Goal: Task Accomplishment & Management: Manage account settings

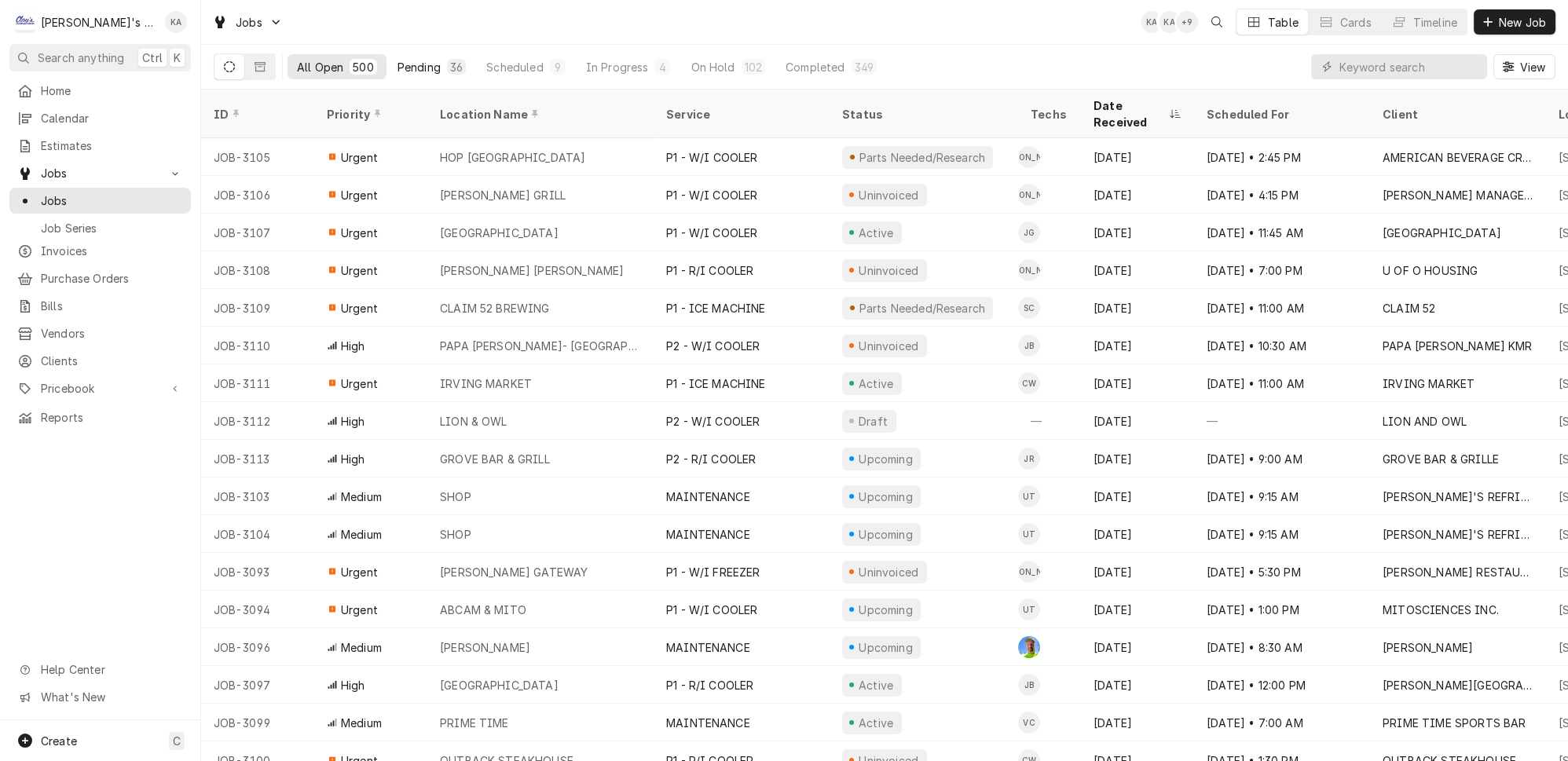
click at [398, 61] on div "Pending" at bounding box center [419, 67] width 43 height 16
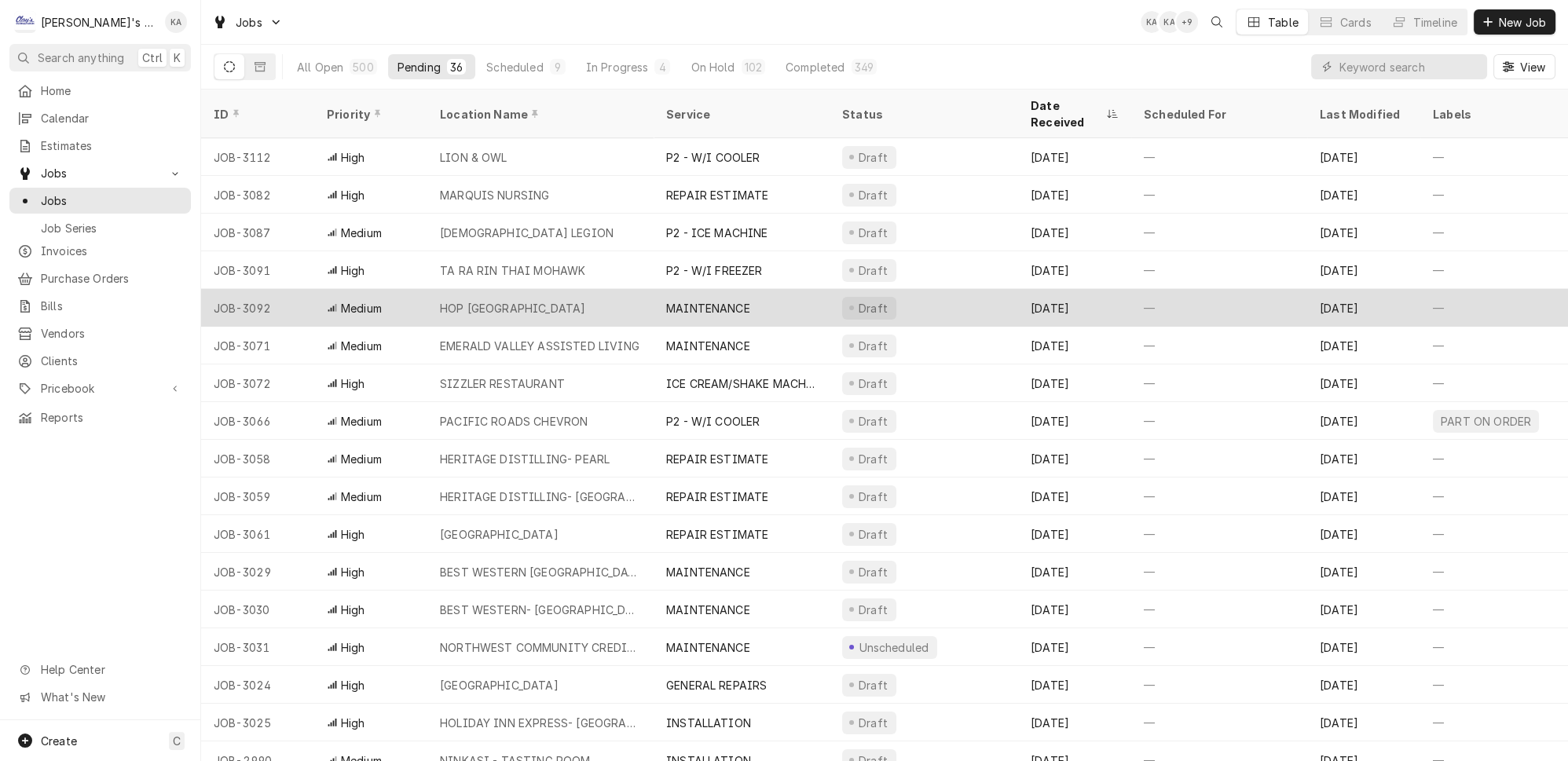
click at [548, 289] on div "HOP [GEOGRAPHIC_DATA]" at bounding box center [540, 307] width 226 height 38
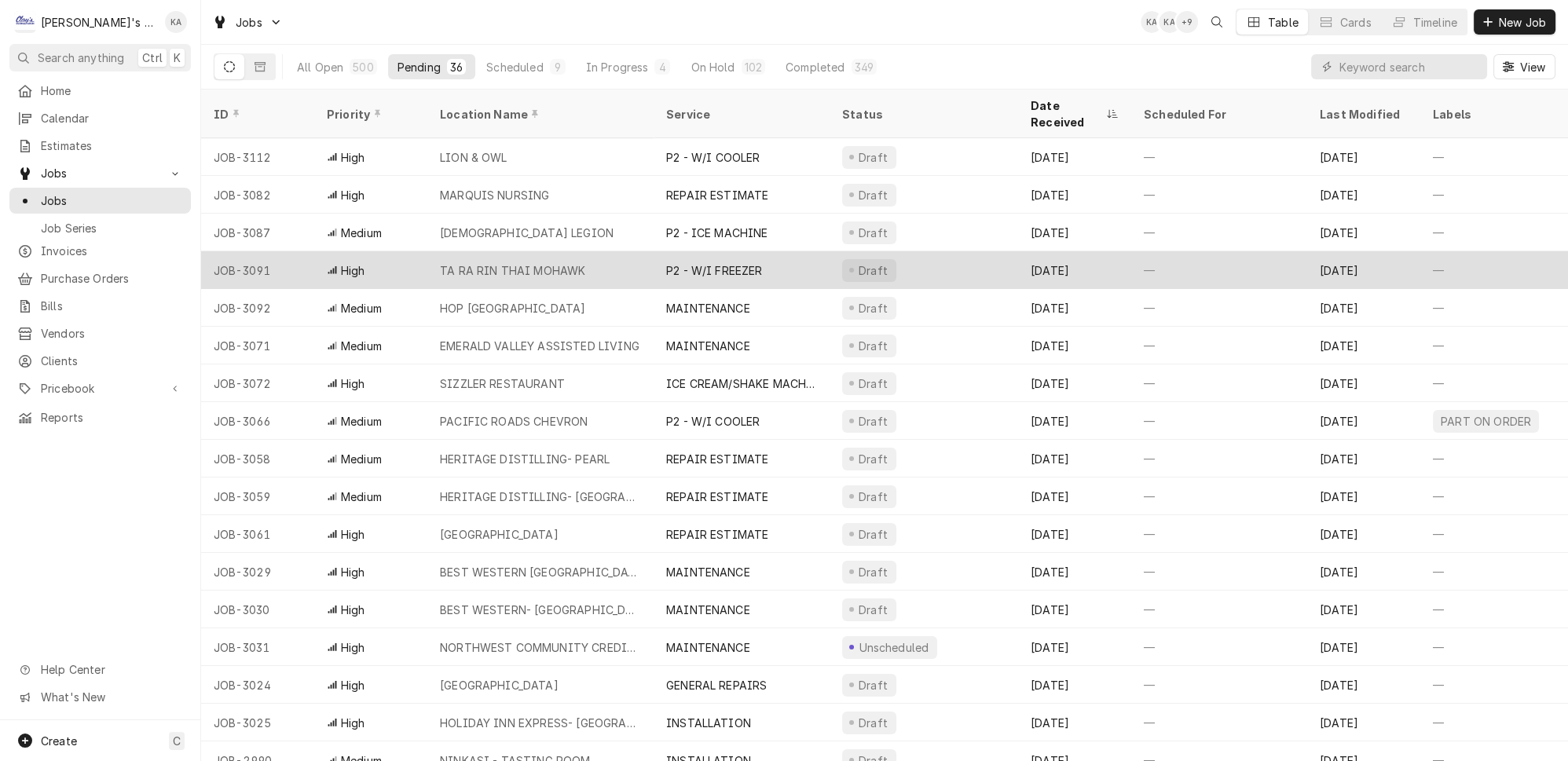
click at [571, 254] on div "TA RA RIN THAI MOHAWK" at bounding box center [540, 269] width 226 height 38
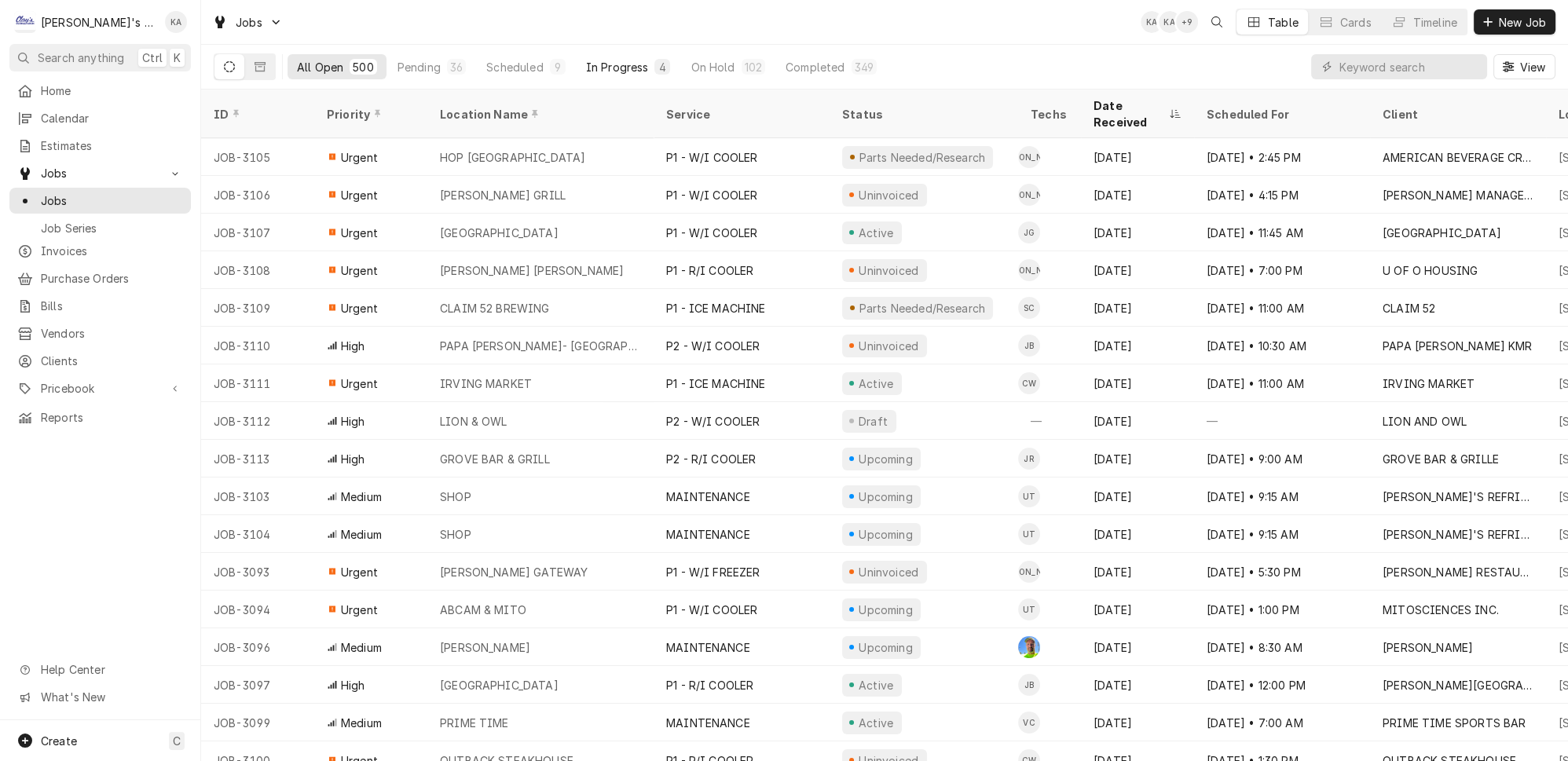
click at [582, 72] on button "In Progress 4" at bounding box center [628, 66] width 104 height 25
click at [498, 64] on div "Scheduled" at bounding box center [514, 67] width 56 height 16
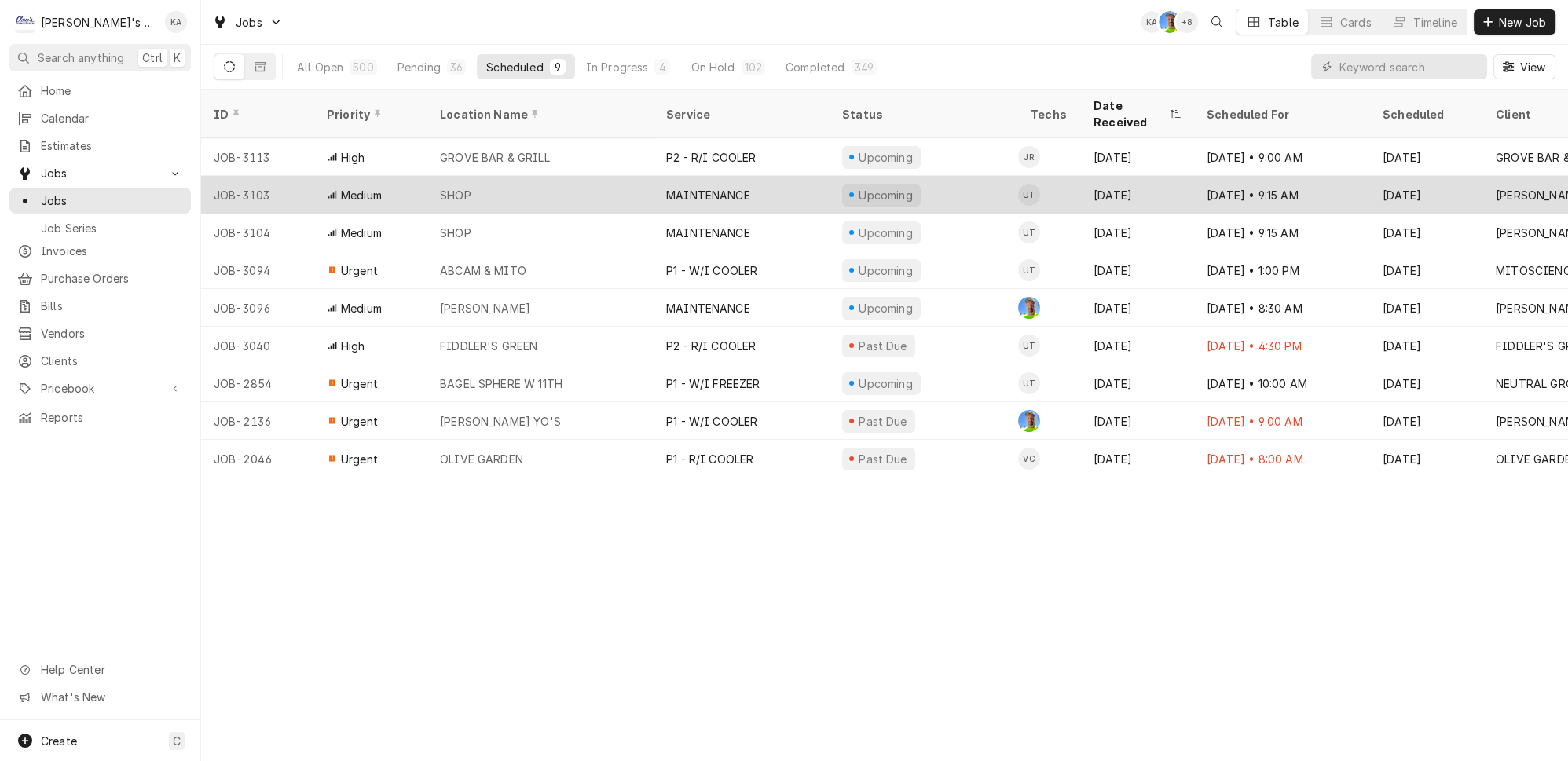
click at [606, 176] on div "SHOP" at bounding box center [540, 195] width 226 height 38
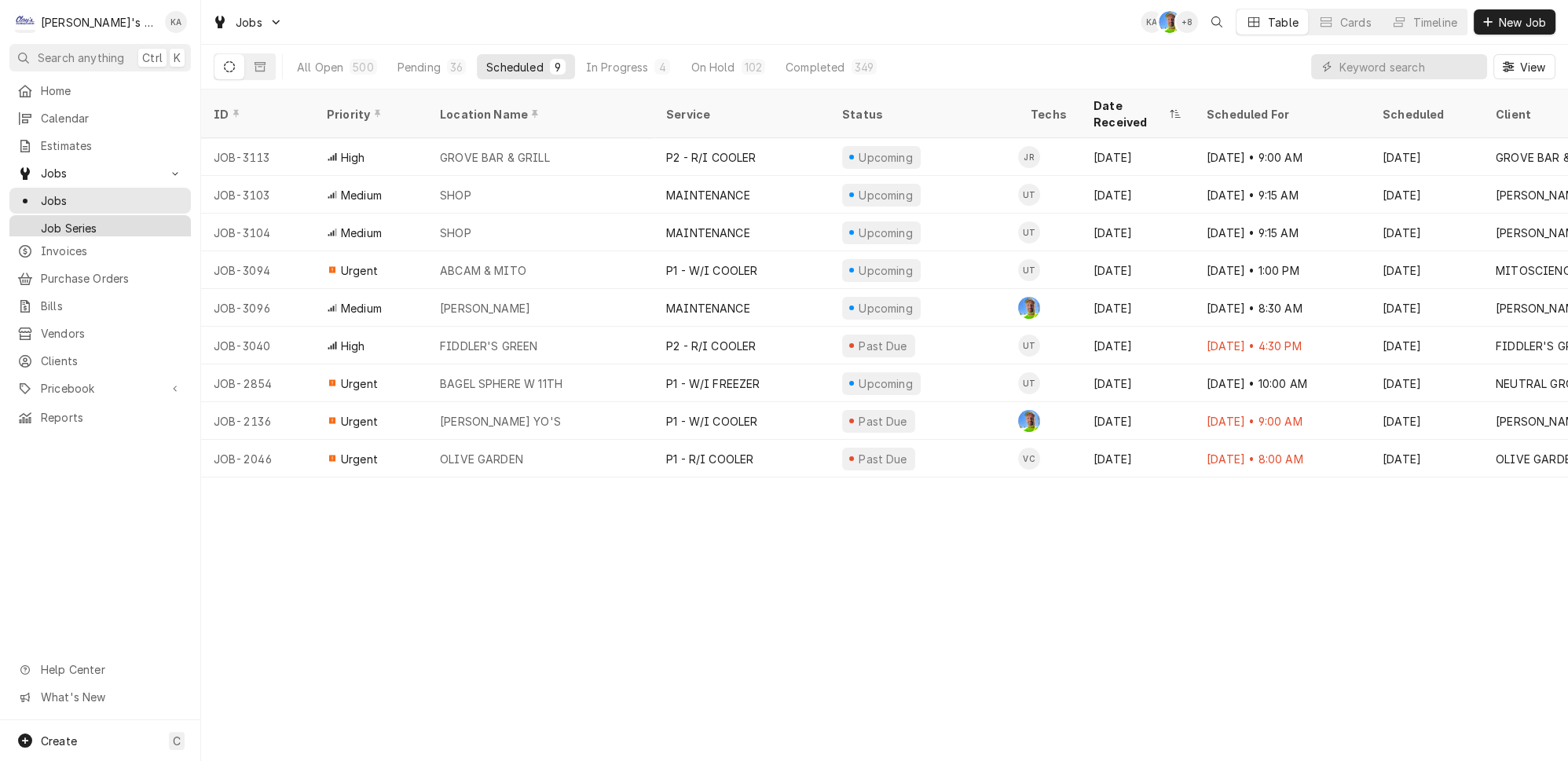
click at [18, 220] on div "Dynamic Content Wrapper" at bounding box center [25, 228] width 16 height 16
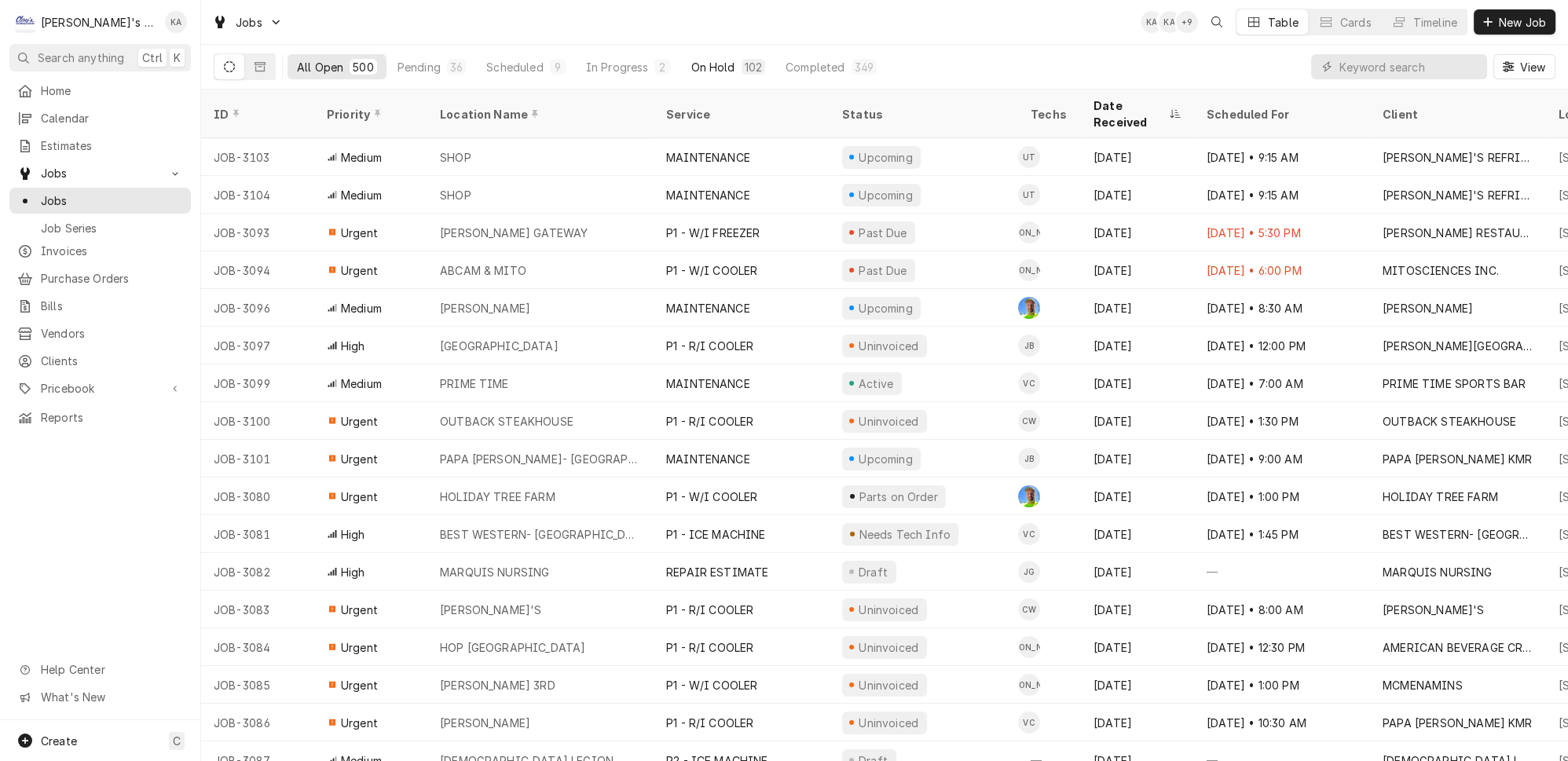
click at [691, 68] on div "On Hold" at bounding box center [712, 67] width 44 height 16
click at [786, 59] on div "Completed" at bounding box center [815, 67] width 59 height 16
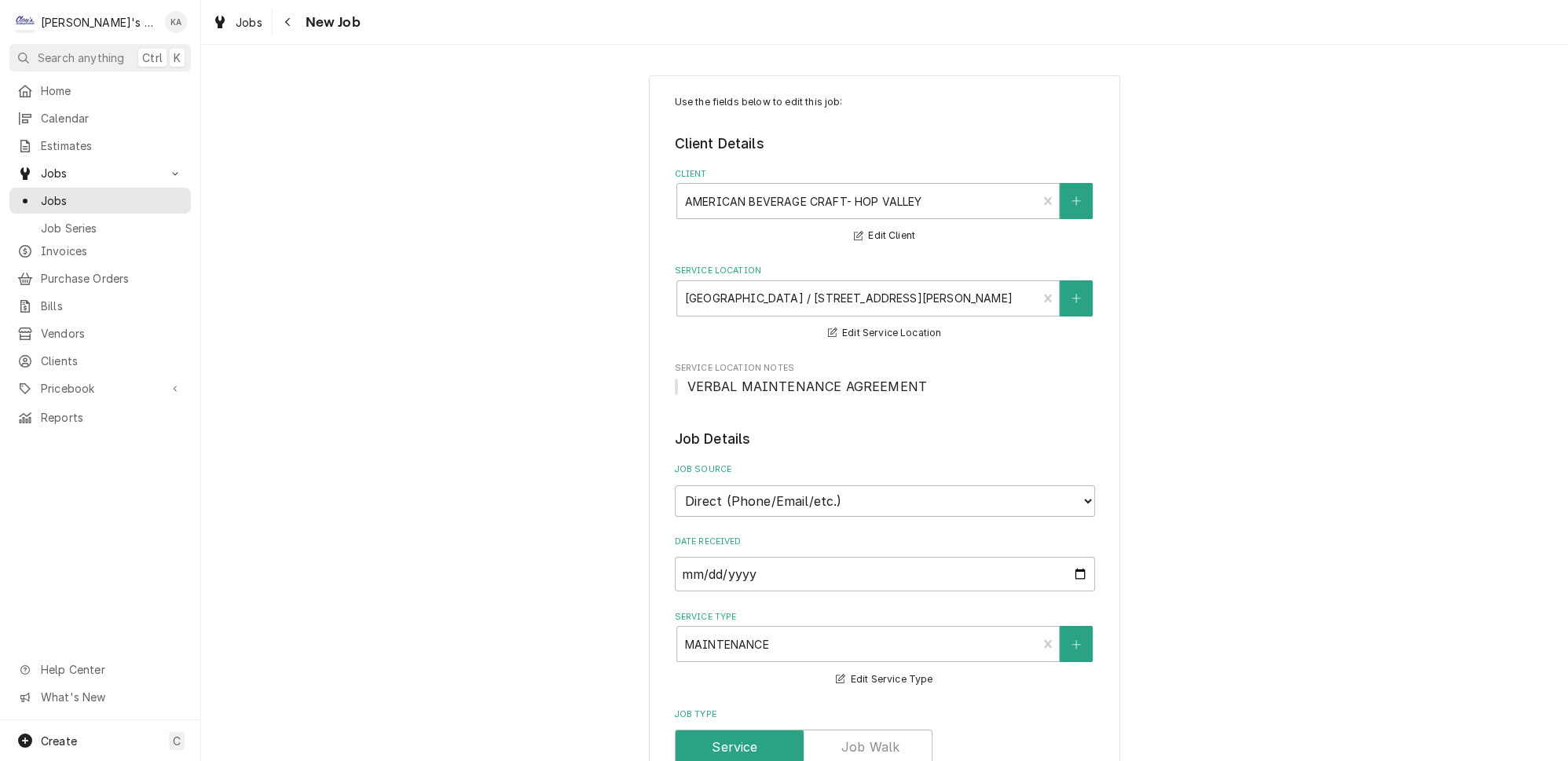
type textarea "x"
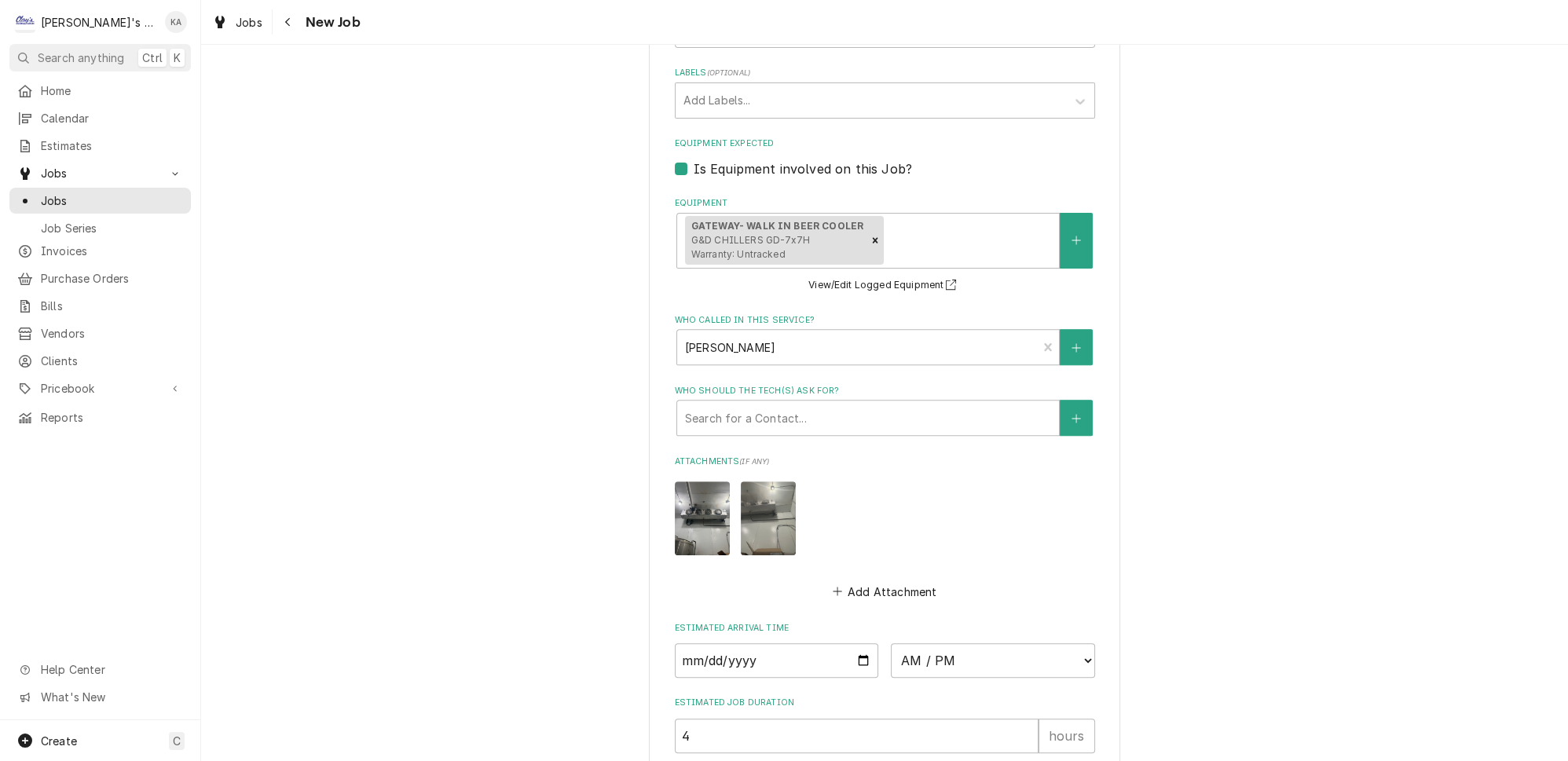
scroll to position [1070, 0]
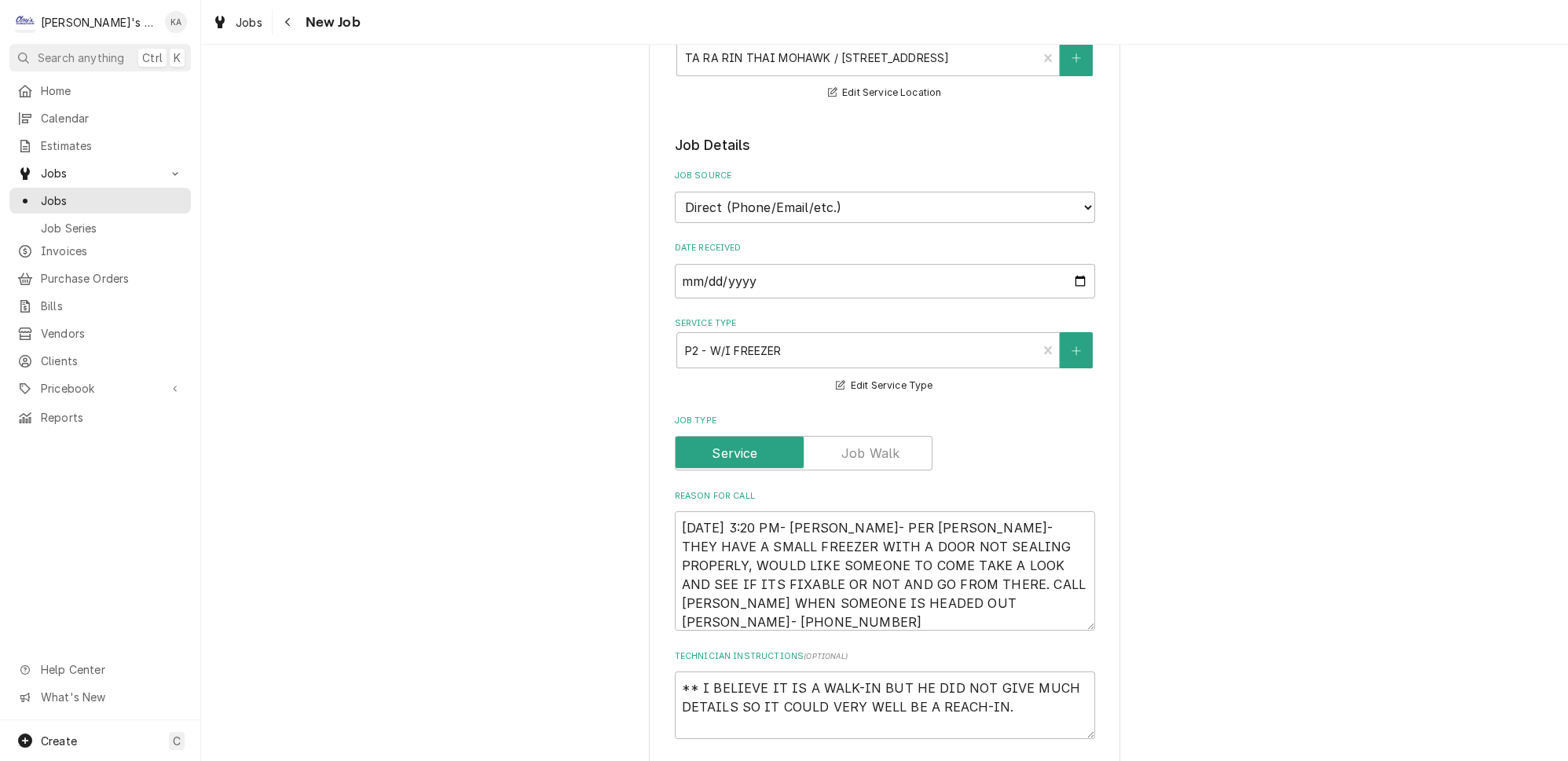
type textarea "x"
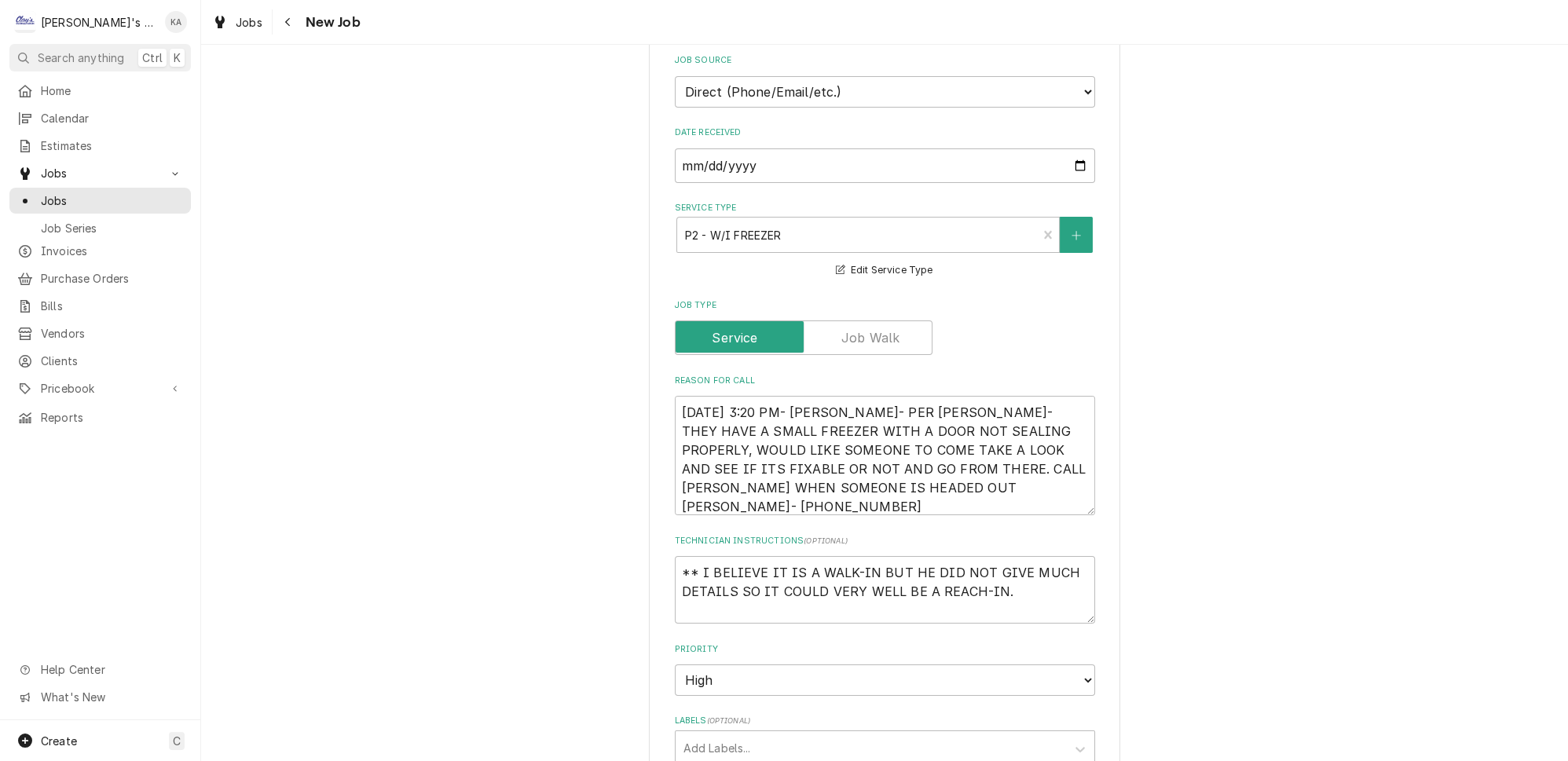
scroll to position [356, 0]
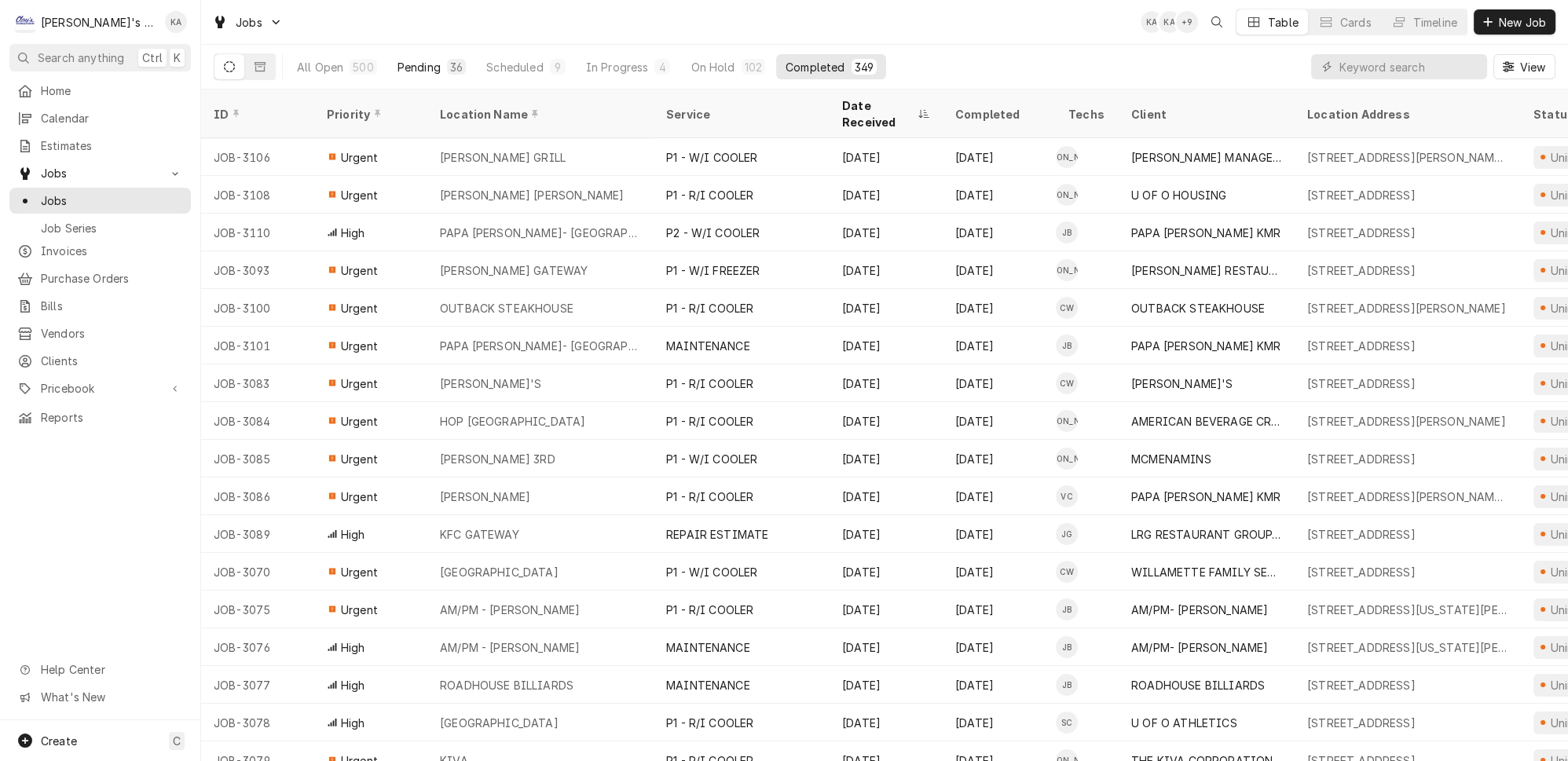
click at [388, 54] on button "Pending 36" at bounding box center [431, 66] width 87 height 25
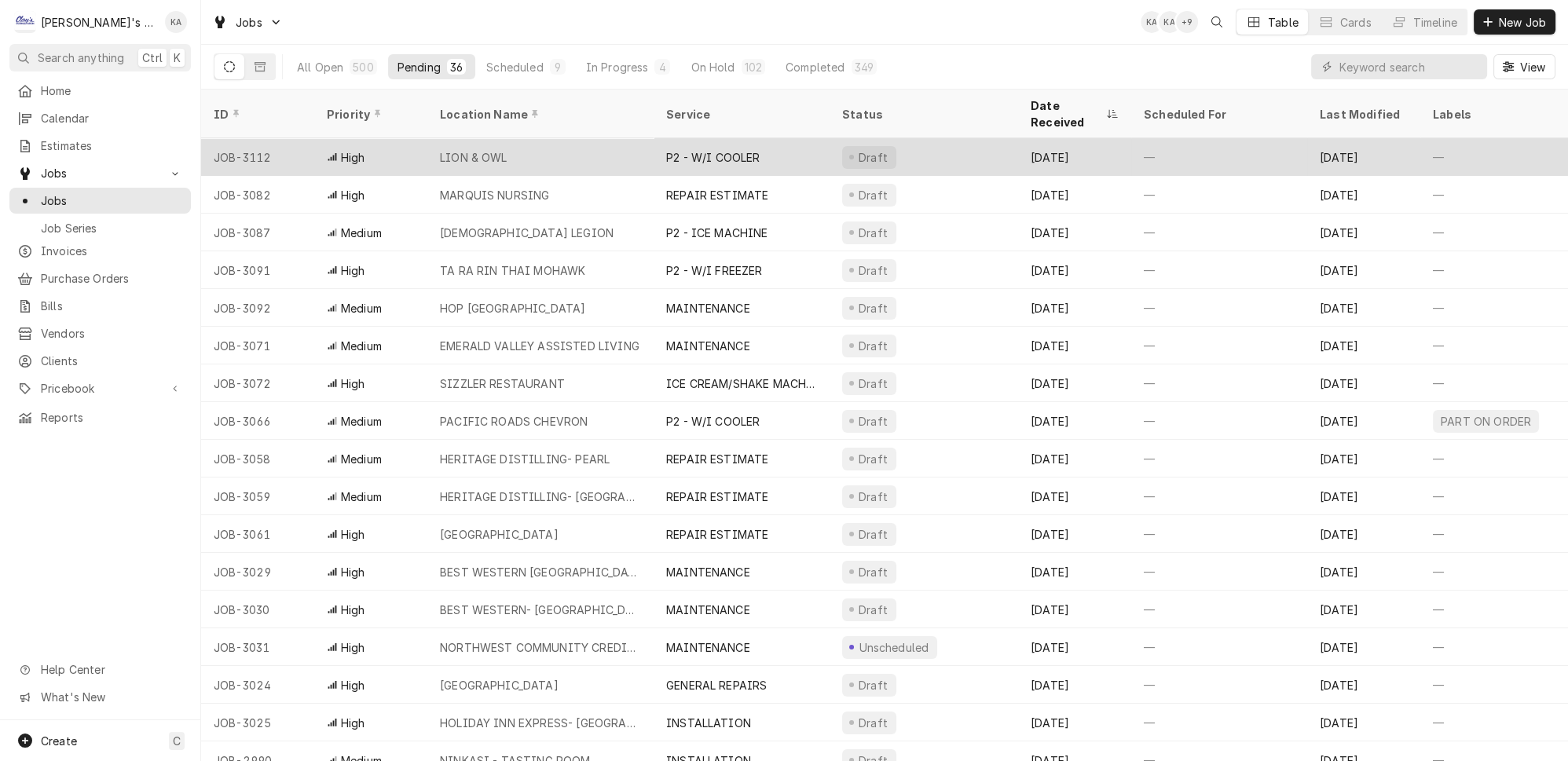
click at [471, 149] on div "LION & OWL" at bounding box center [473, 157] width 68 height 16
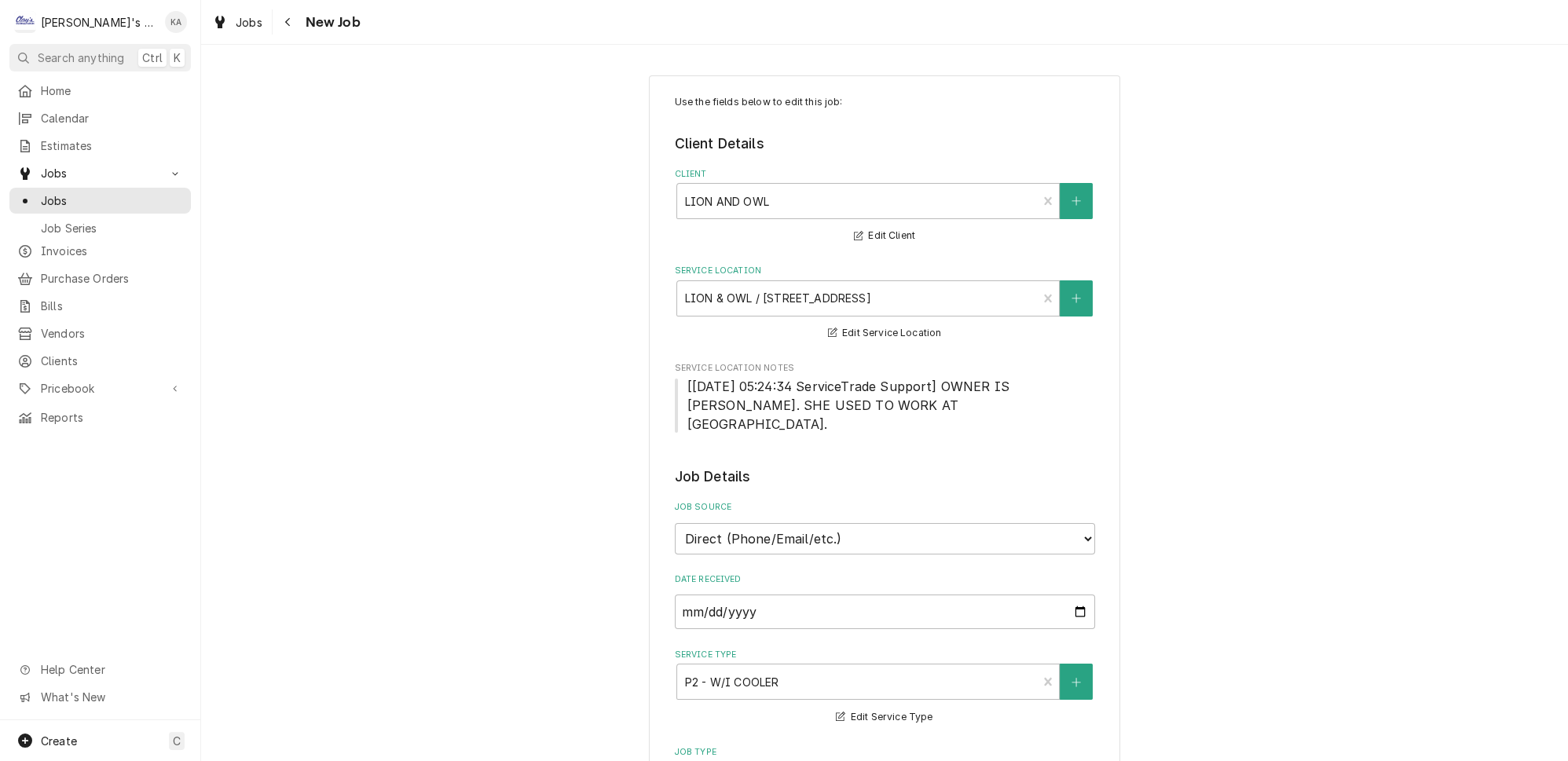
type textarea "x"
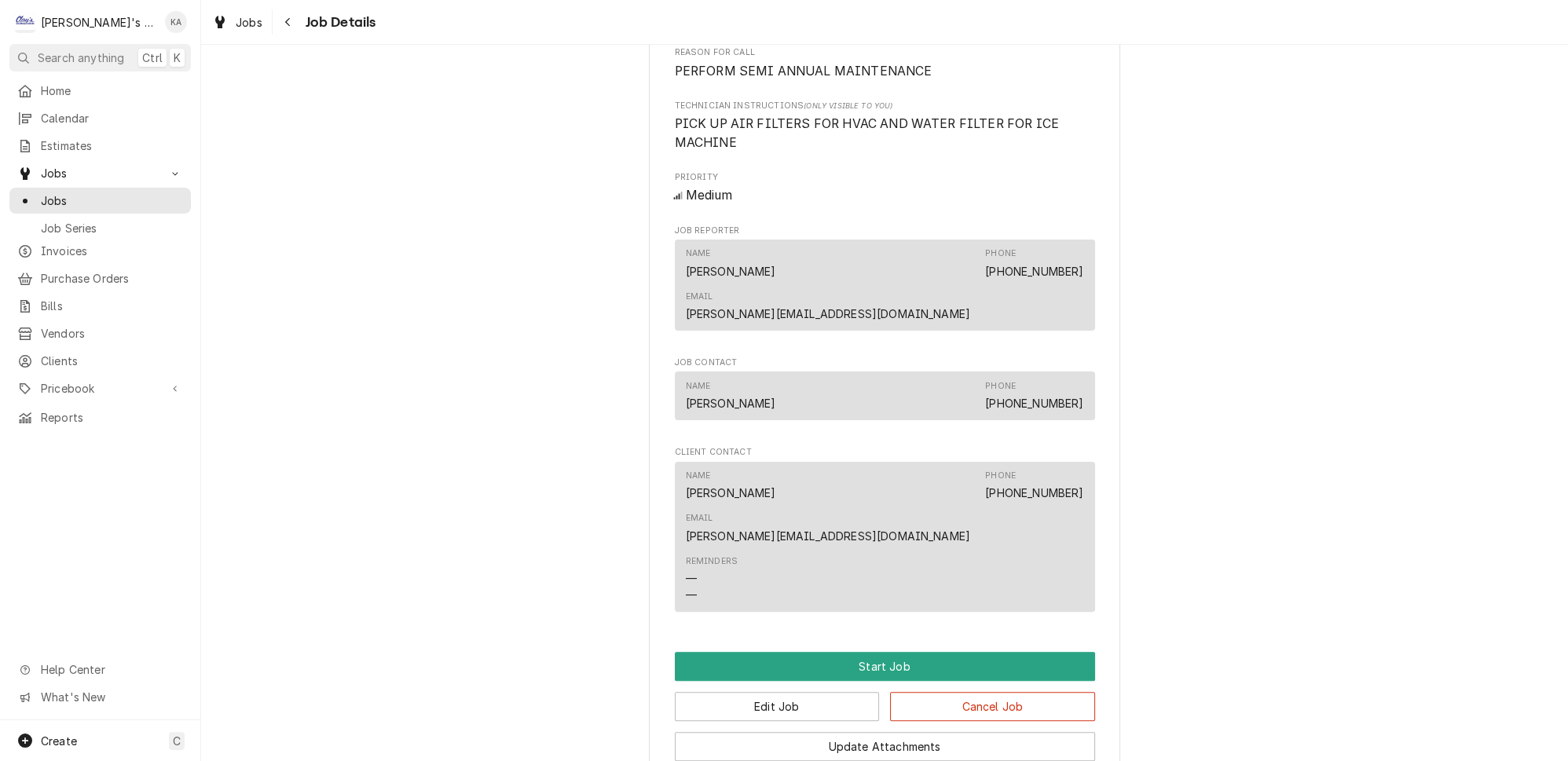
scroll to position [1034, 0]
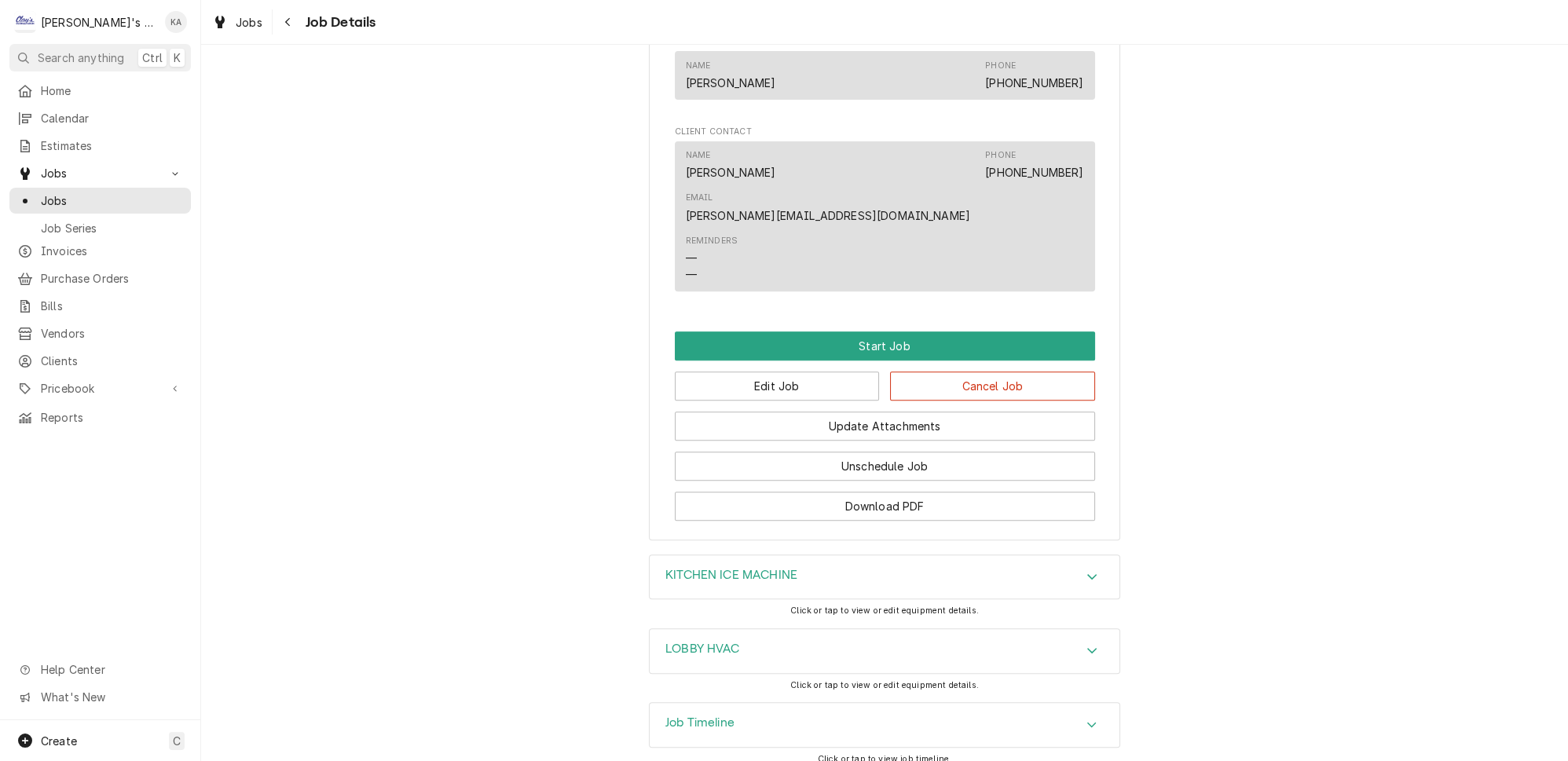
click at [738, 568] on h3 "KITCHEN ICE MACHINE" at bounding box center [731, 575] width 132 height 15
click at [738, 629] on div "LOBBY HVAC" at bounding box center [885, 651] width 470 height 44
click at [695, 641] on h3 "LOBBY HVAC" at bounding box center [702, 648] width 75 height 15
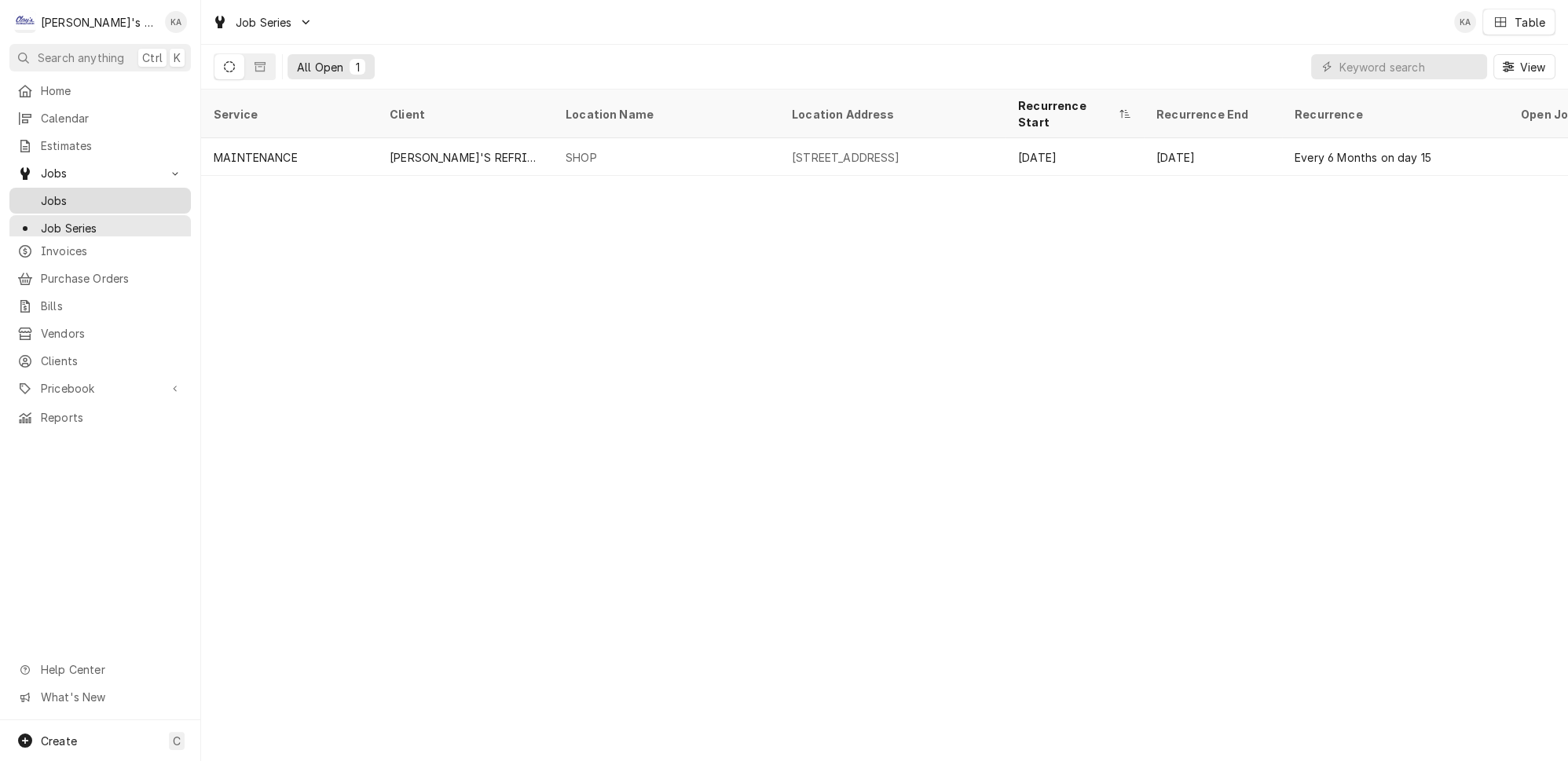
click at [152, 192] on span "Jobs" at bounding box center [112, 200] width 142 height 16
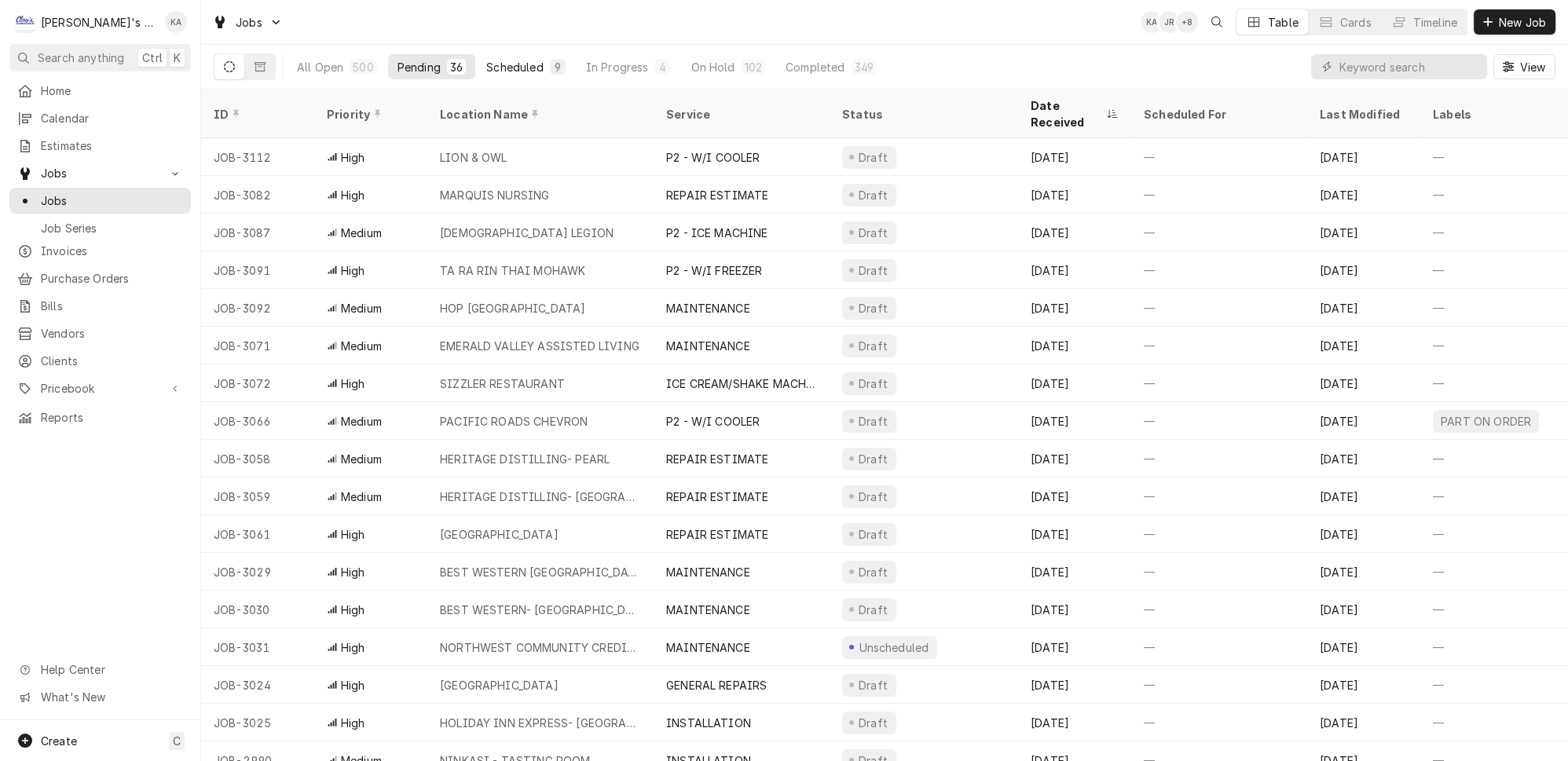
click at [488, 62] on div "Scheduled" at bounding box center [514, 67] width 56 height 16
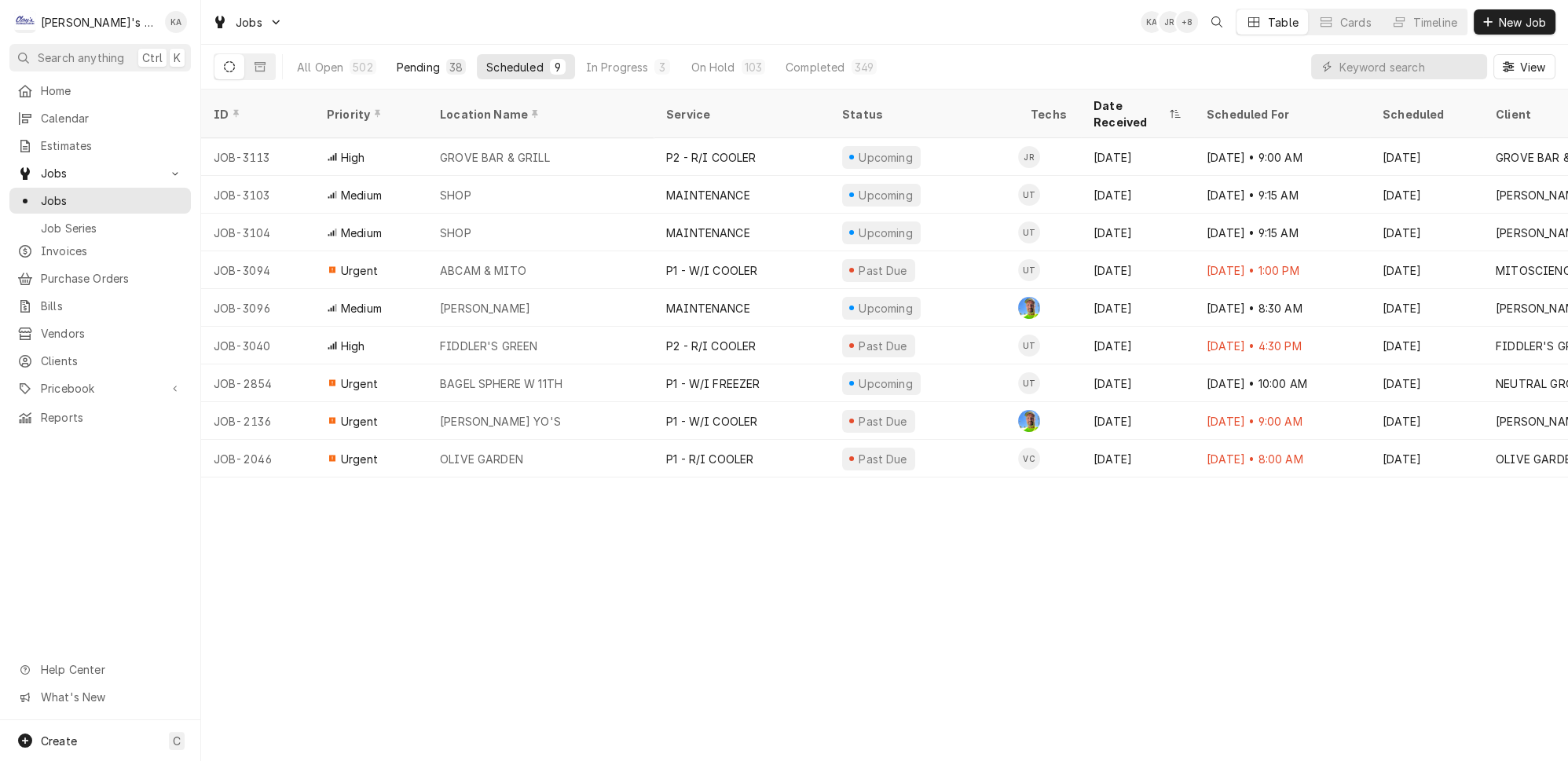
click at [449, 59] on div "38" at bounding box center [456, 67] width 14 height 16
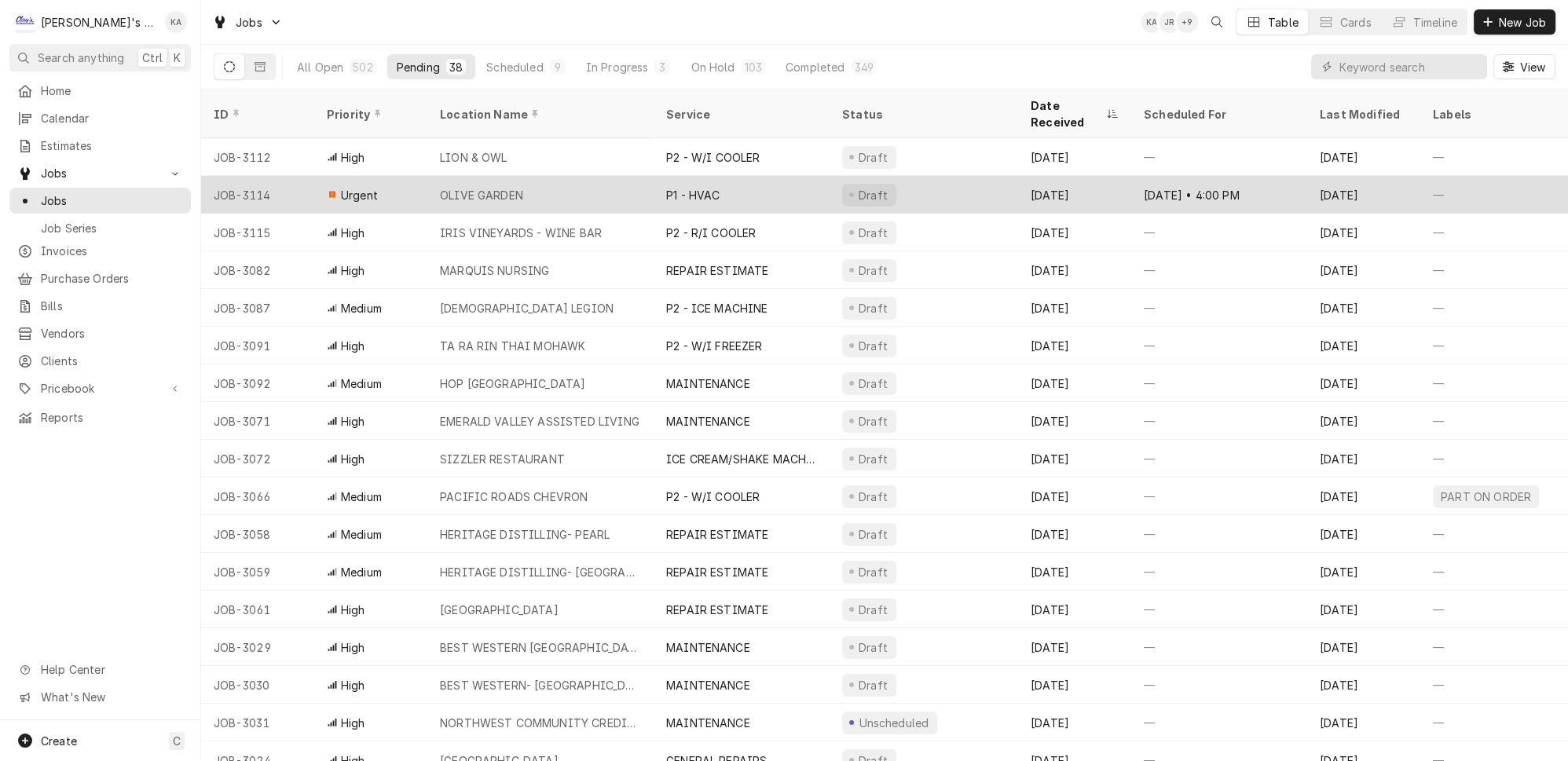
click at [743, 176] on div "P1 - HVAC" at bounding box center [741, 195] width 176 height 38
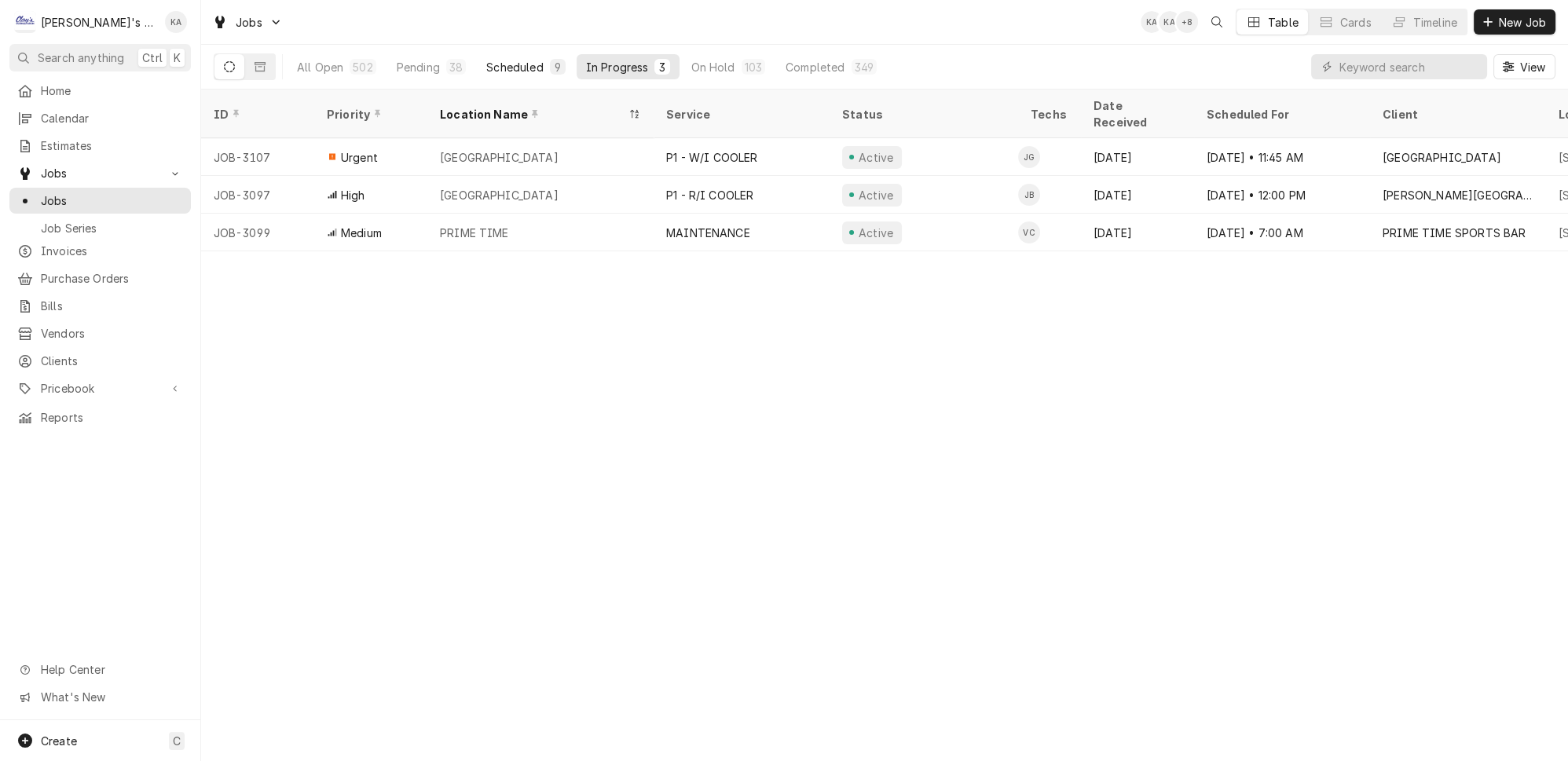
click at [550, 59] on div "9" at bounding box center [558, 67] width 16 height 16
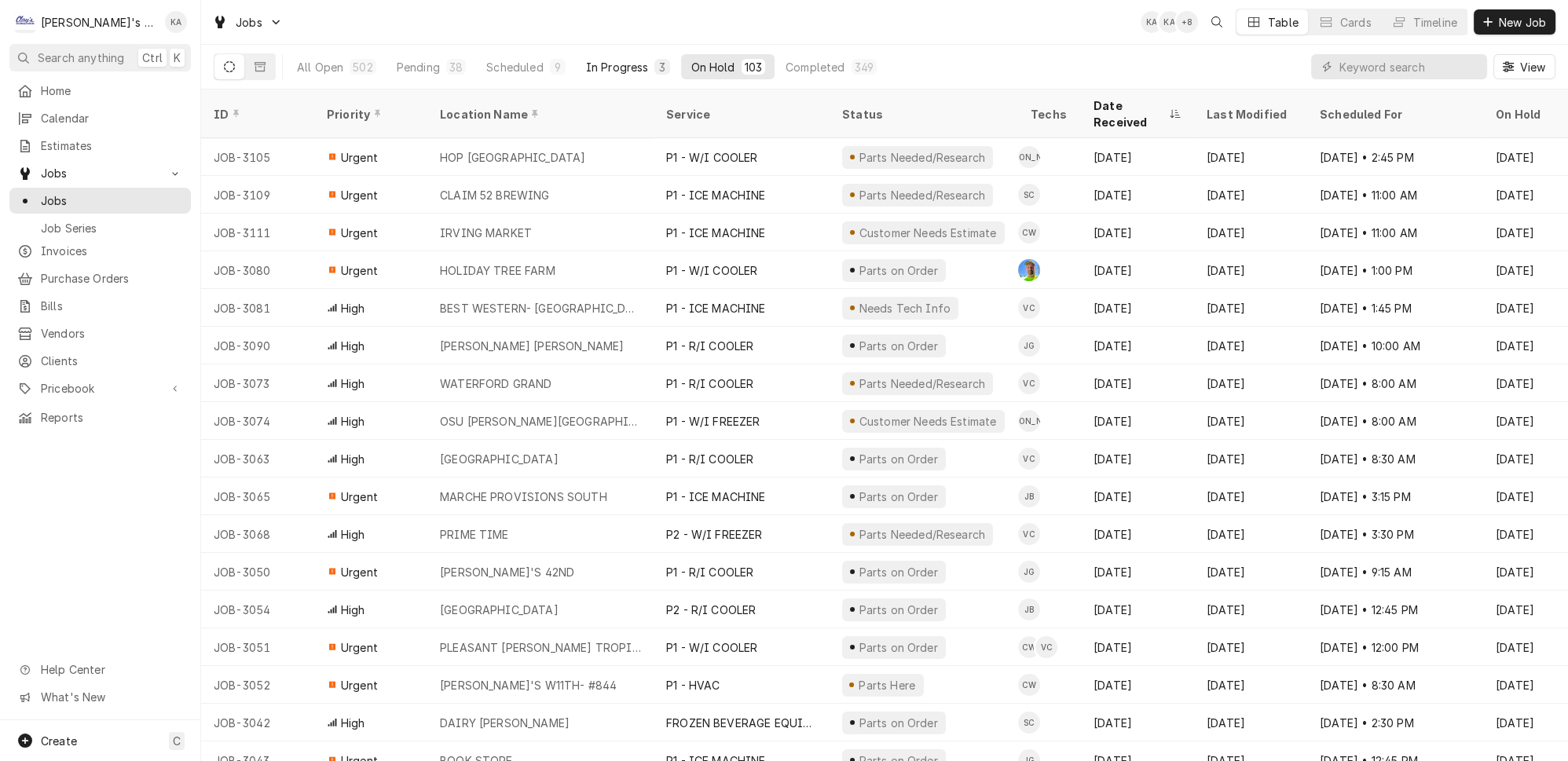
click at [597, 63] on div "In Progress" at bounding box center [617, 67] width 63 height 16
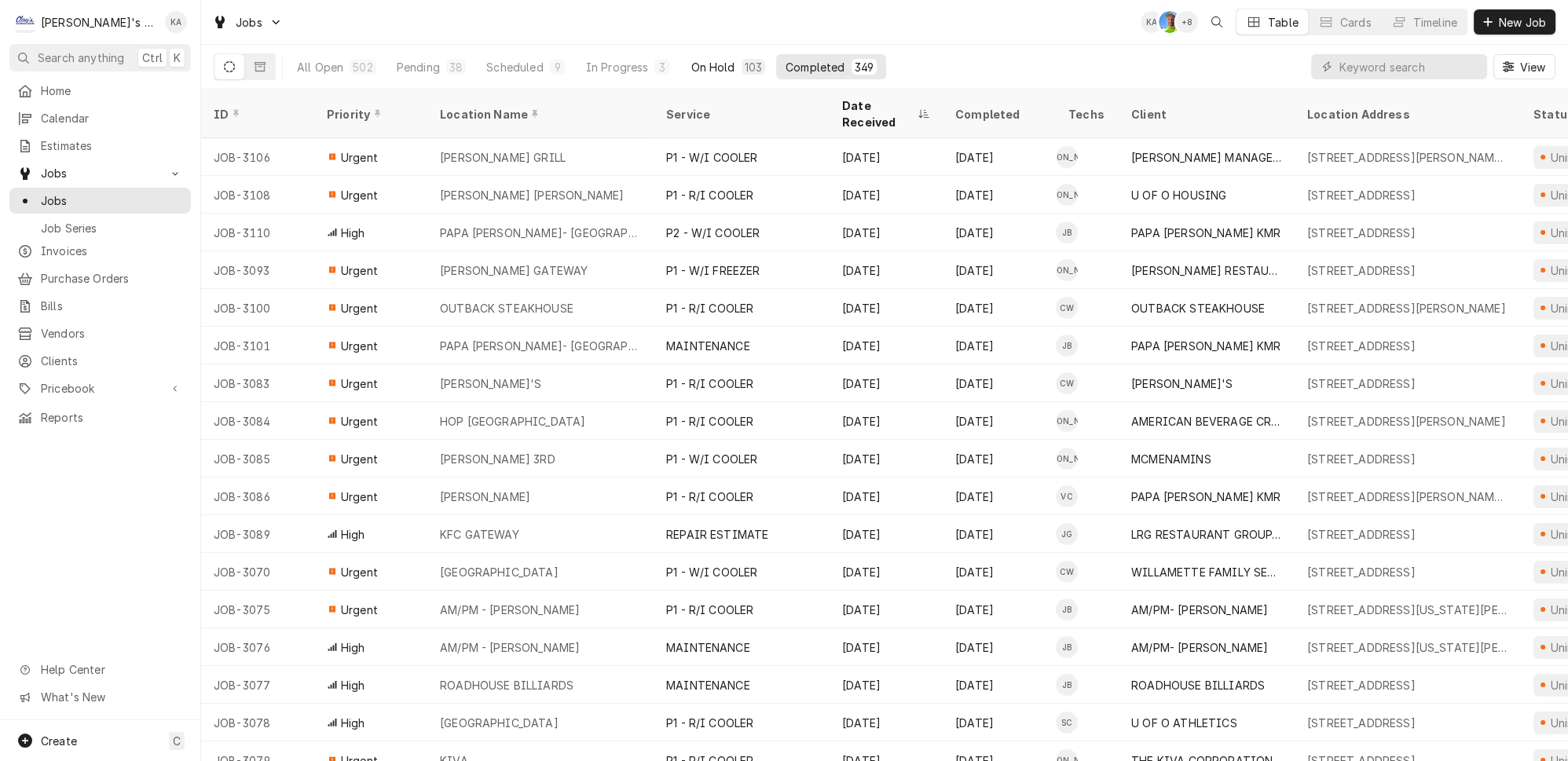
click at [696, 64] on button "On Hold 103" at bounding box center [728, 66] width 93 height 25
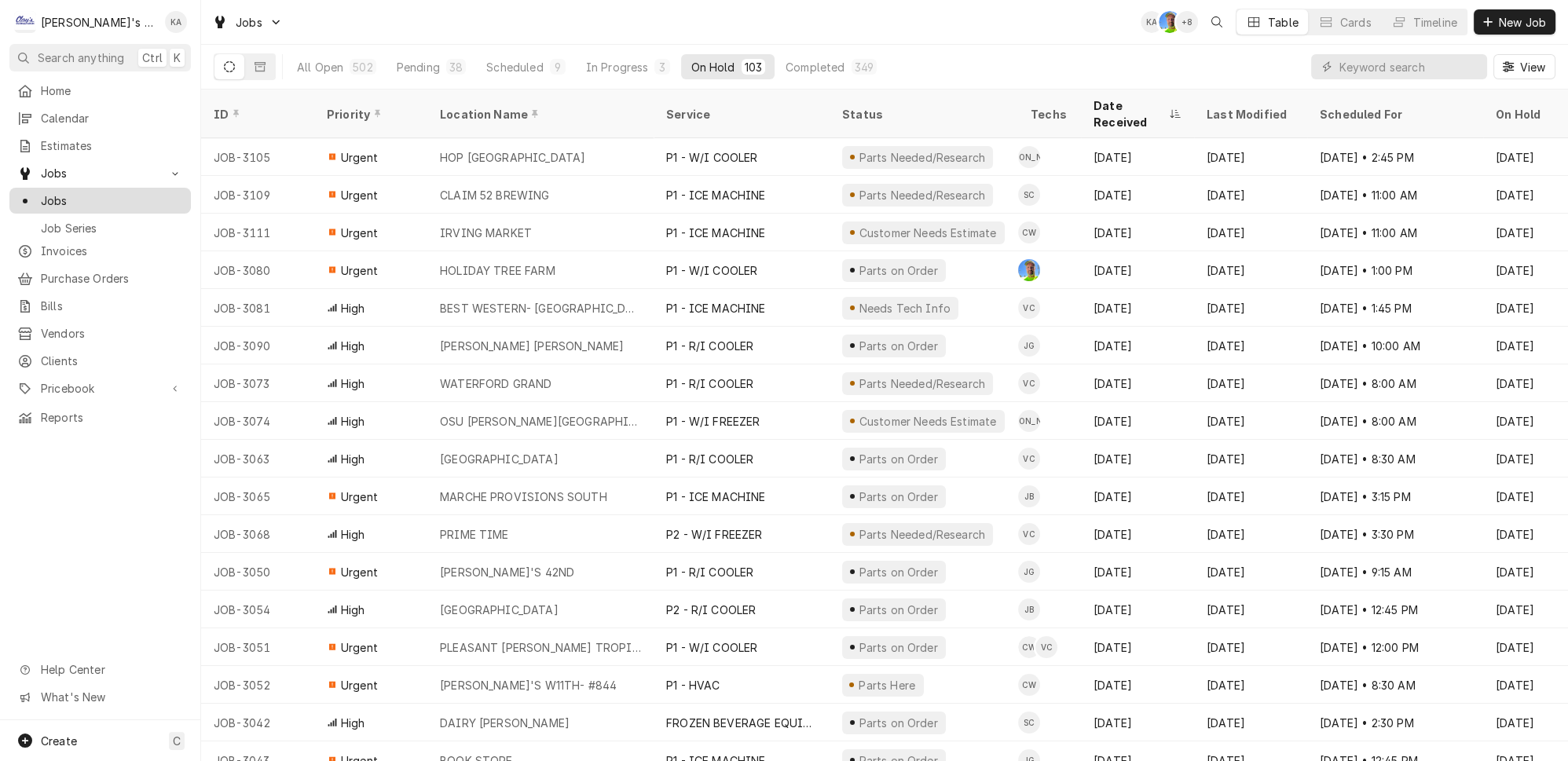
click at [129, 192] on span "Jobs" at bounding box center [112, 200] width 142 height 16
click at [786, 61] on div "Completed" at bounding box center [815, 67] width 59 height 16
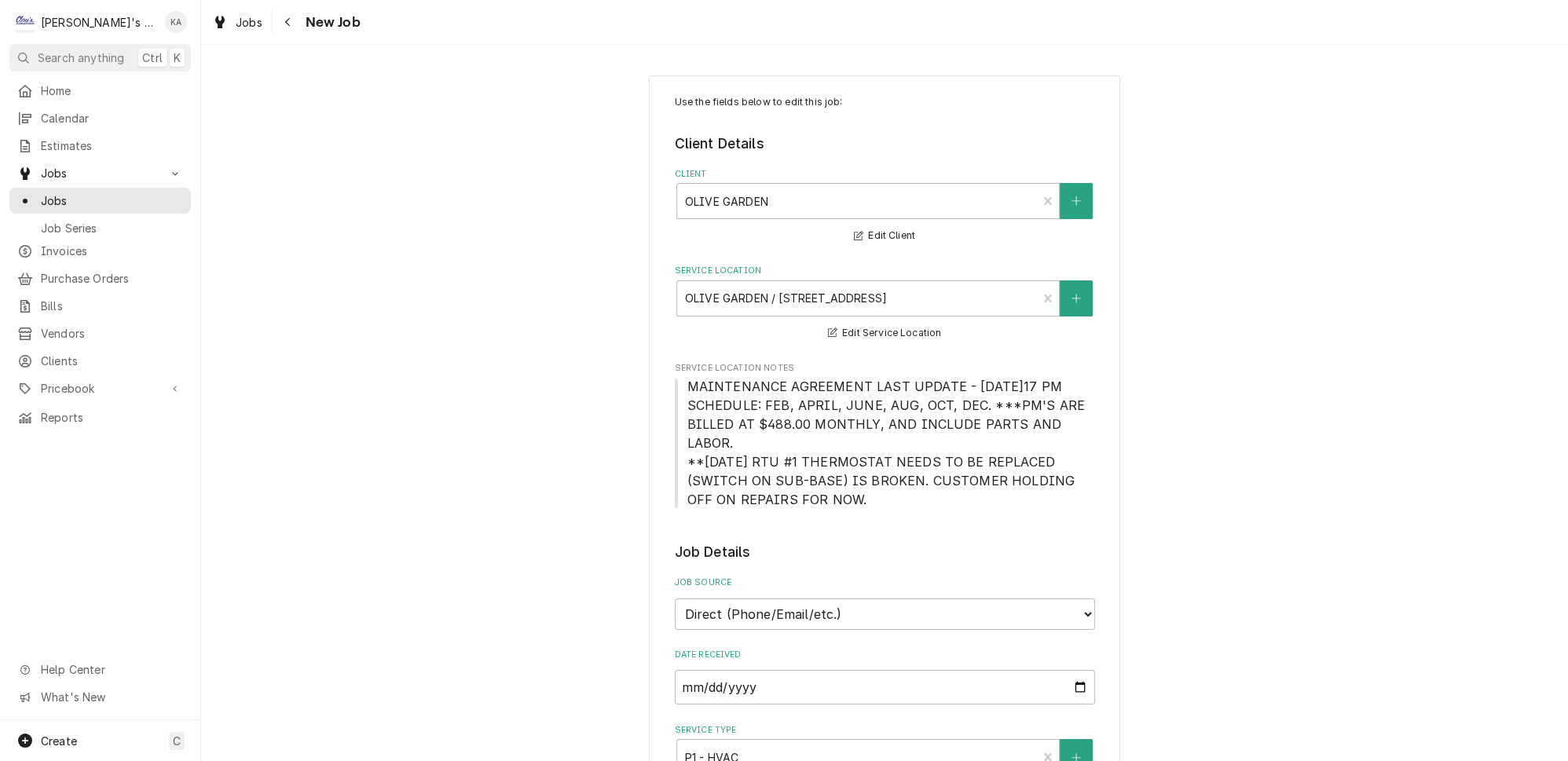
type textarea "x"
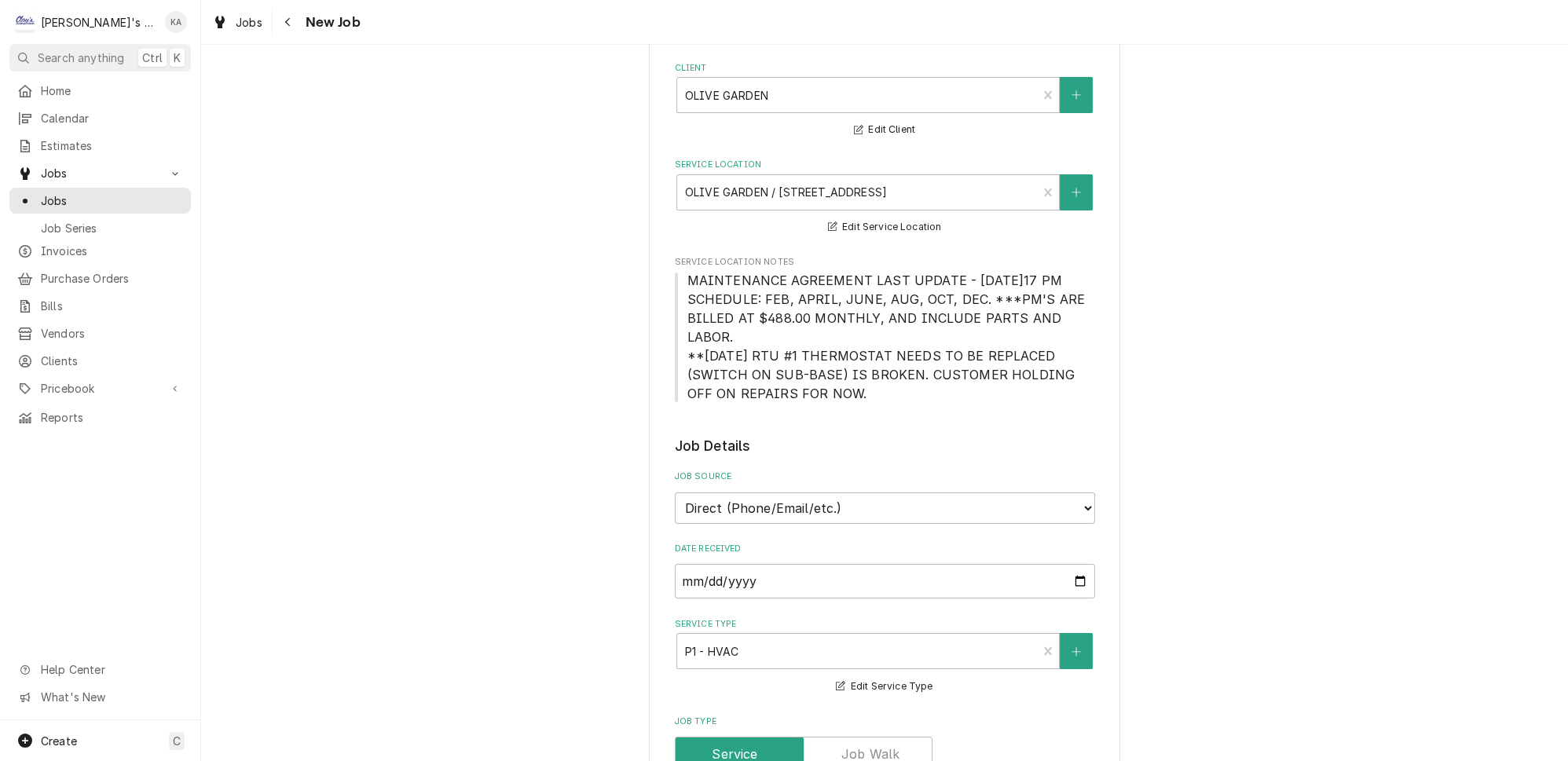
scroll to position [356, 0]
